Goal: Navigation & Orientation: Find specific page/section

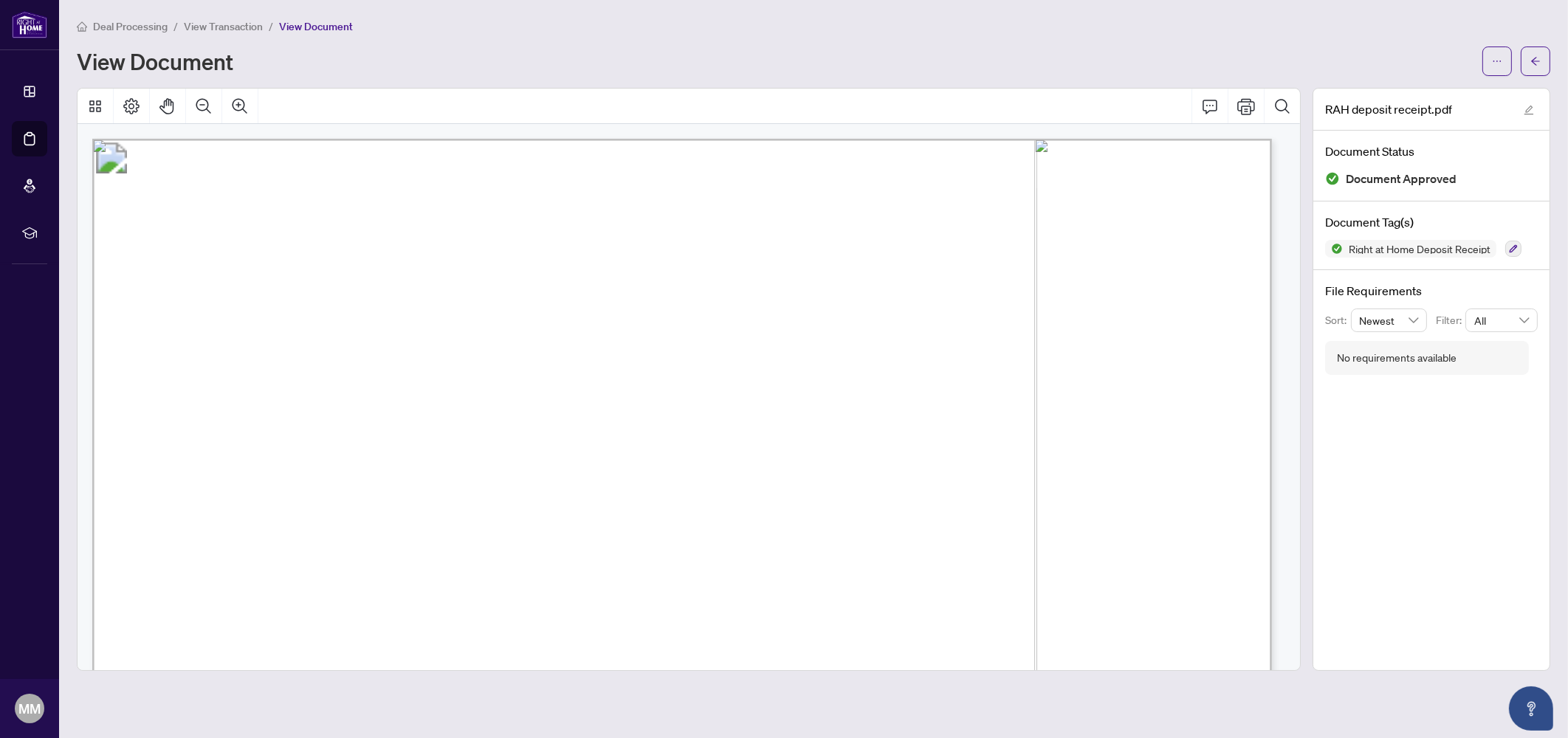
scroll to position [178, 0]
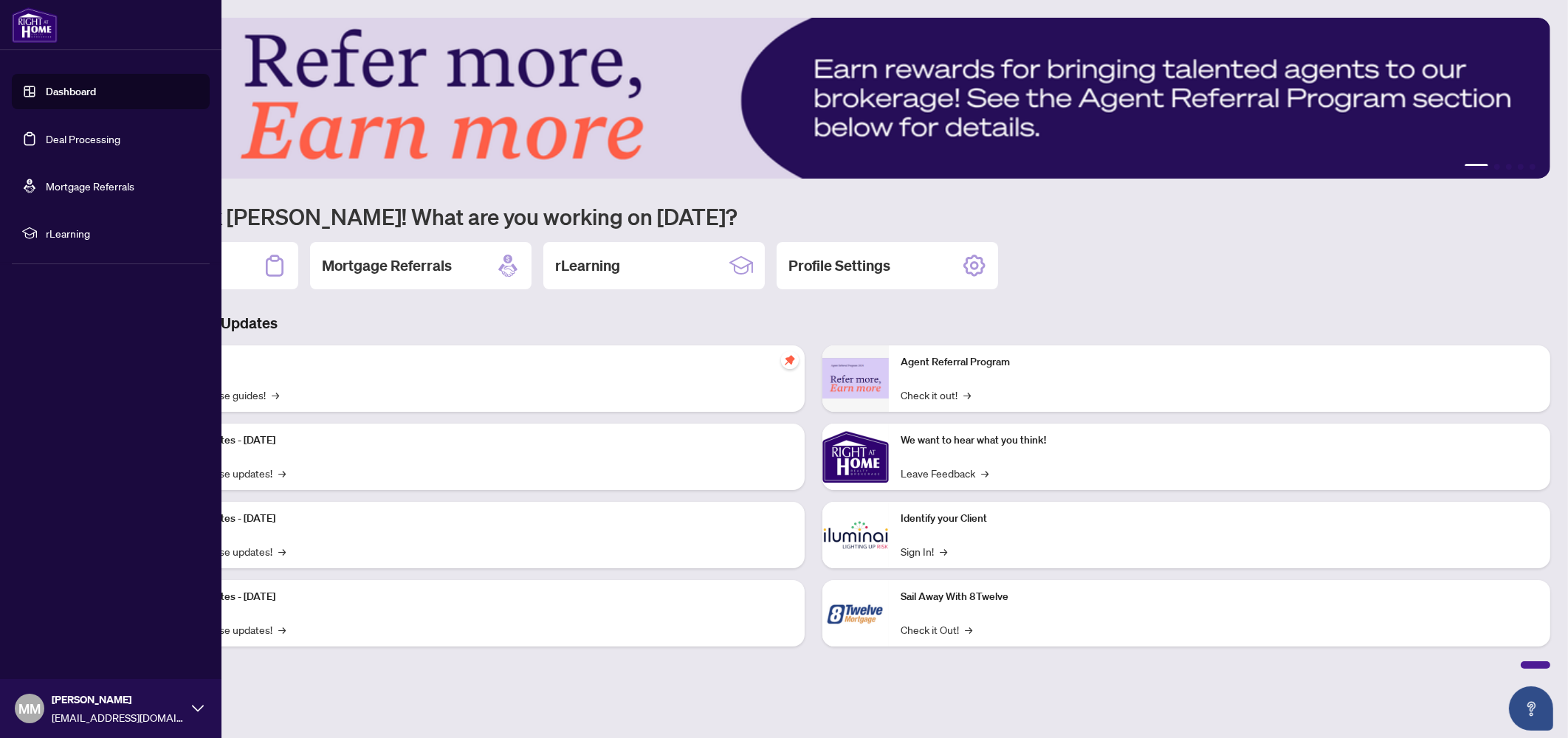
click at [64, 94] on link "Dashboard" at bounding box center [70, 92] width 50 height 14
